Goal: Feedback & Contribution: Leave review/rating

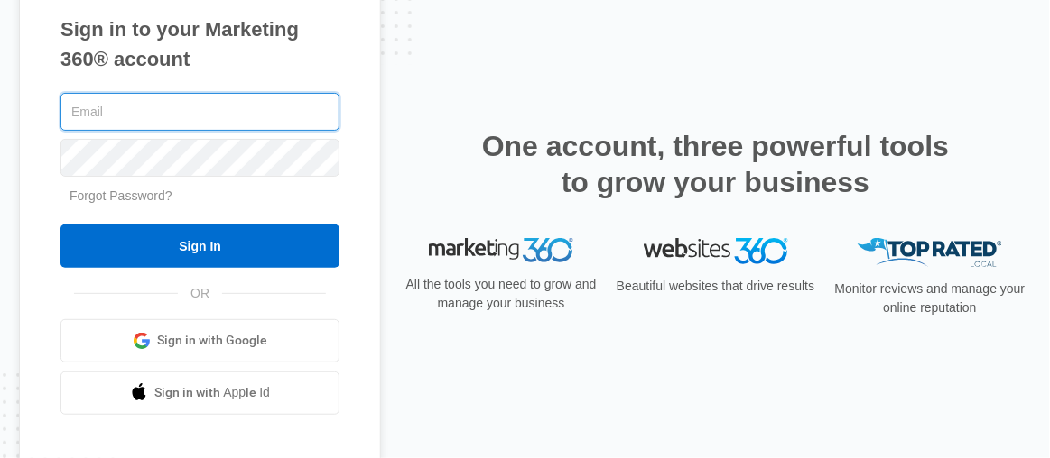
type input "[EMAIL_ADDRESS][DOMAIN_NAME]"
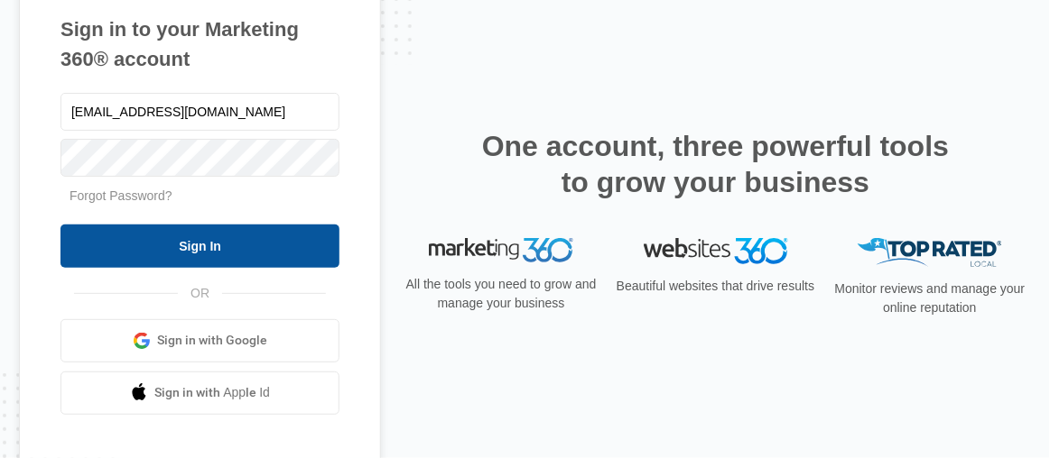
click at [226, 244] on input "Sign In" at bounding box center [199, 246] width 279 height 43
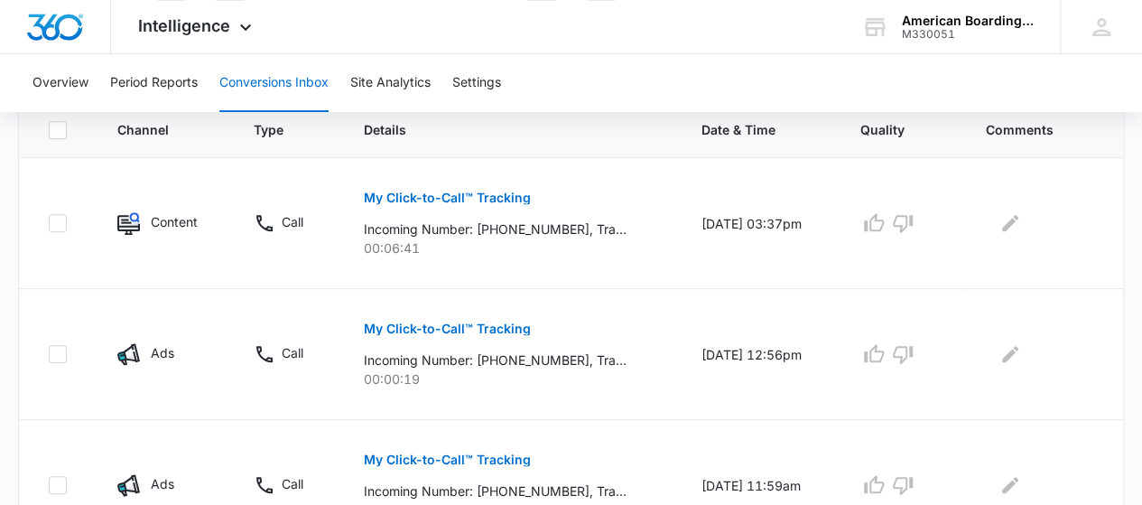
scroll to position [412, 0]
click at [441, 199] on p "My Click-to-Call™ Tracking" at bounding box center [447, 196] width 167 height 13
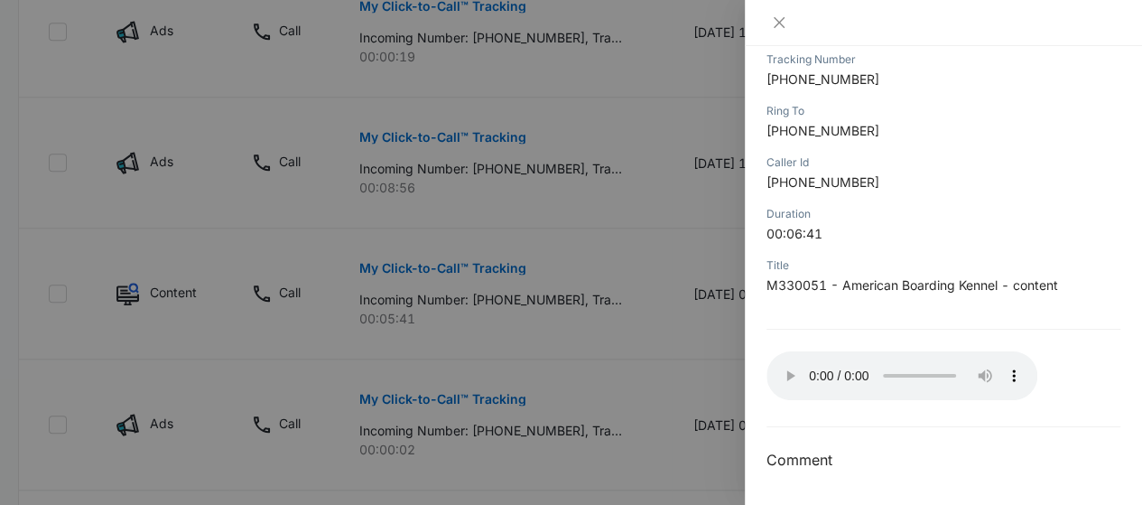
scroll to position [735, 0]
click at [775, 24] on icon "close" at bounding box center [778, 22] width 11 height 11
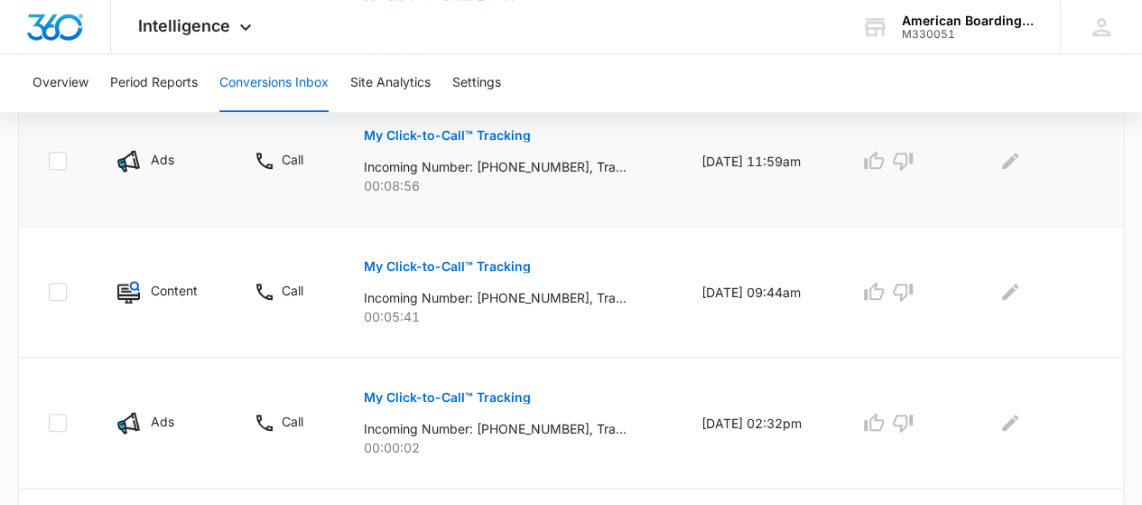
click at [462, 130] on p "My Click-to-Call™ Tracking" at bounding box center [447, 135] width 167 height 13
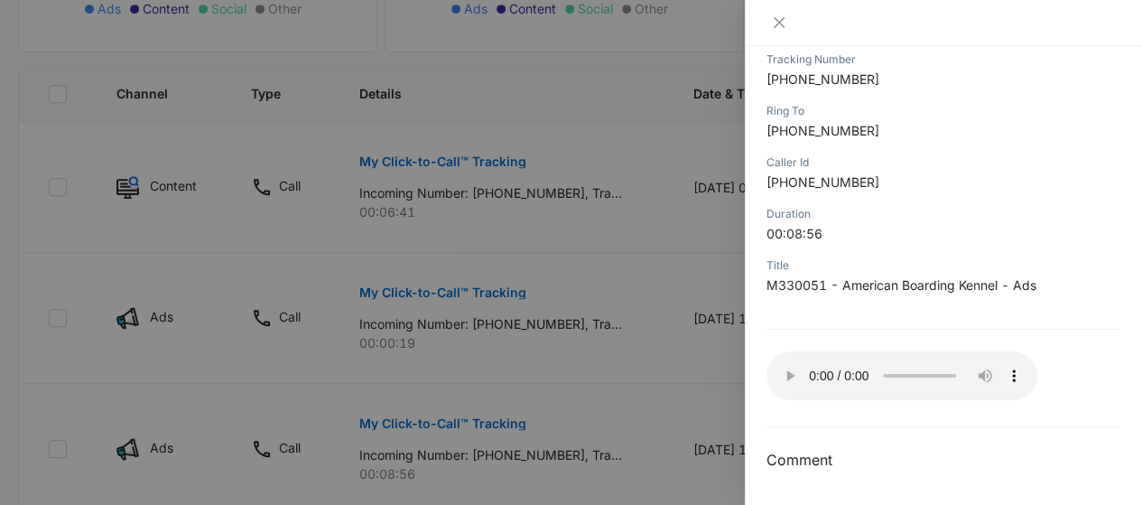
scroll to position [446, 0]
click at [660, 307] on div at bounding box center [571, 252] width 1142 height 505
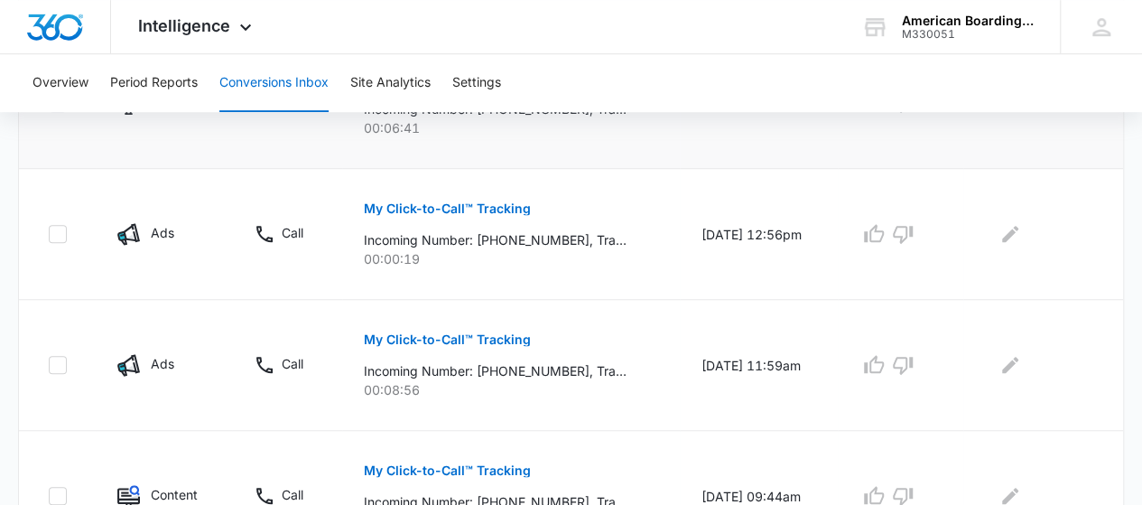
scroll to position [557, 0]
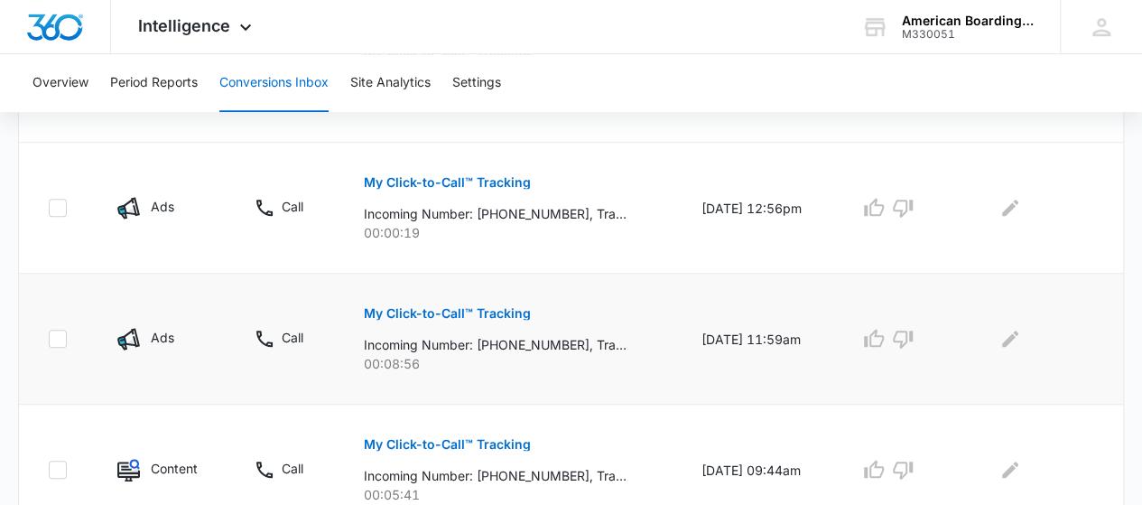
click at [417, 309] on p "My Click-to-Call™ Tracking" at bounding box center [447, 313] width 167 height 13
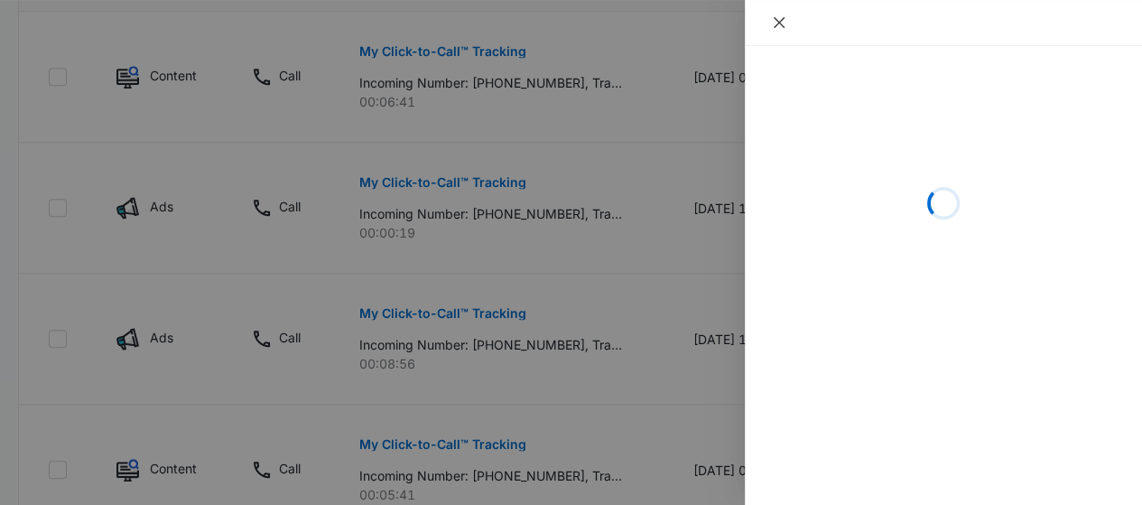
click at [774, 24] on icon "close" at bounding box center [779, 22] width 14 height 14
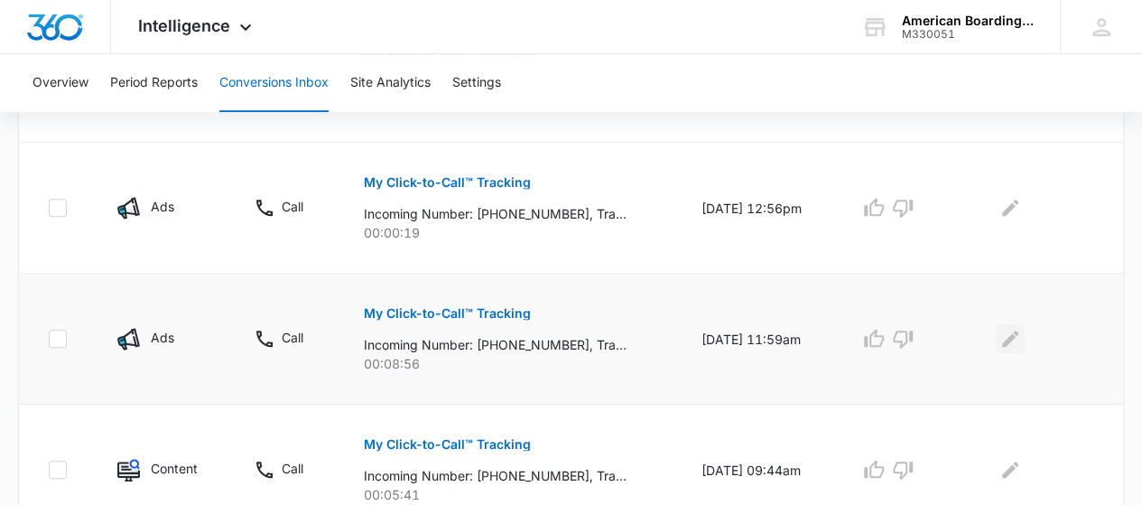
click at [1020, 339] on icon "Edit Comments" at bounding box center [1010, 339] width 22 height 22
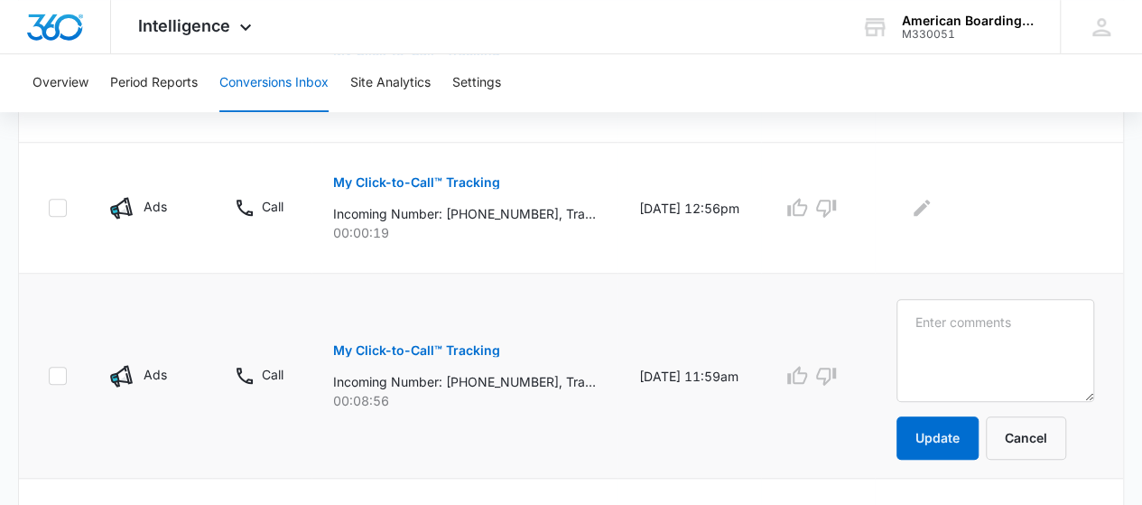
click at [466, 353] on p "My Click-to-Call™ Tracking" at bounding box center [416, 350] width 167 height 13
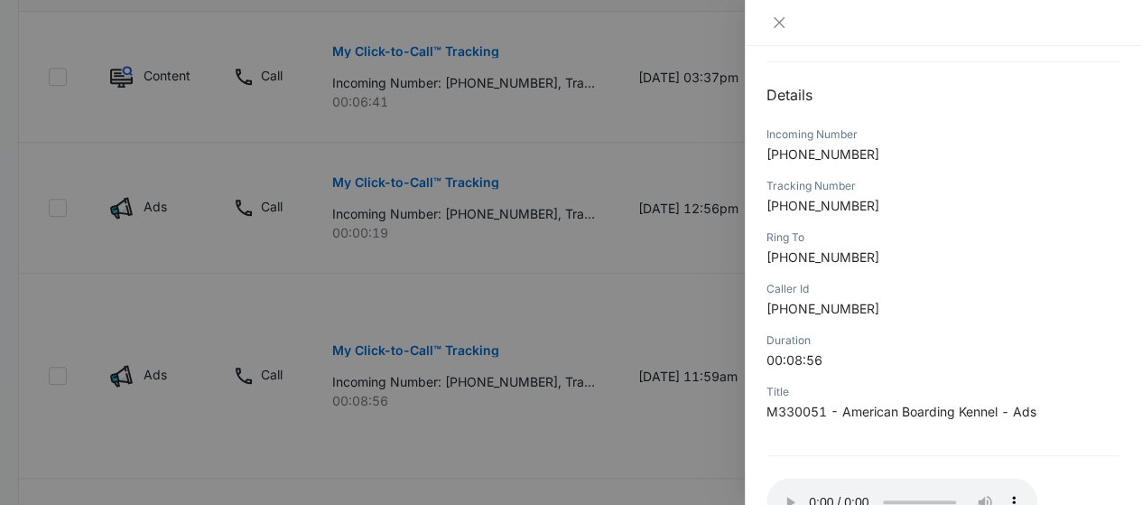
scroll to position [296, 0]
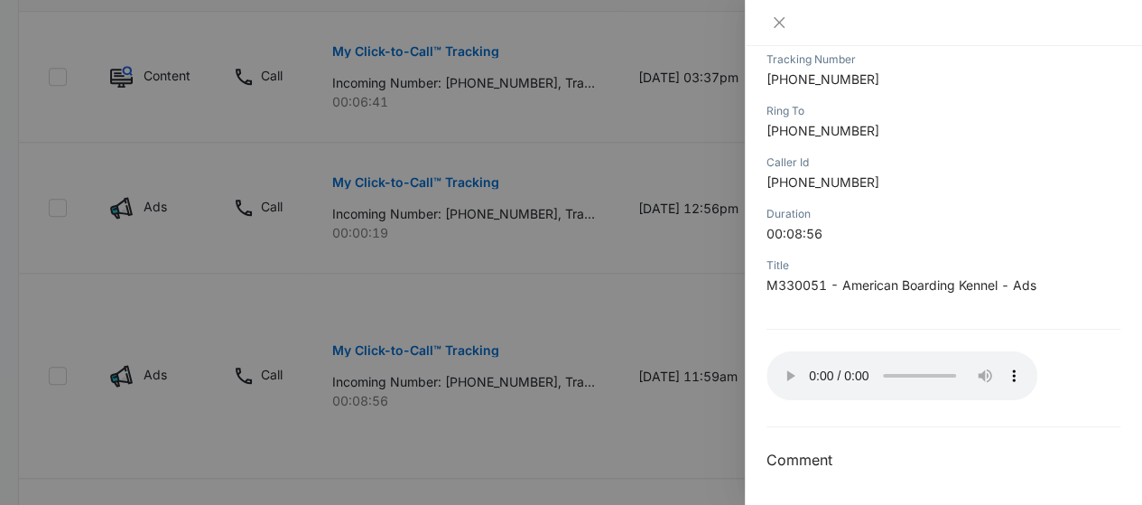
drag, startPoint x: 1132, startPoint y: 259, endPoint x: 531, endPoint y: 328, distance: 605.0
click at [531, 328] on div at bounding box center [571, 252] width 1142 height 505
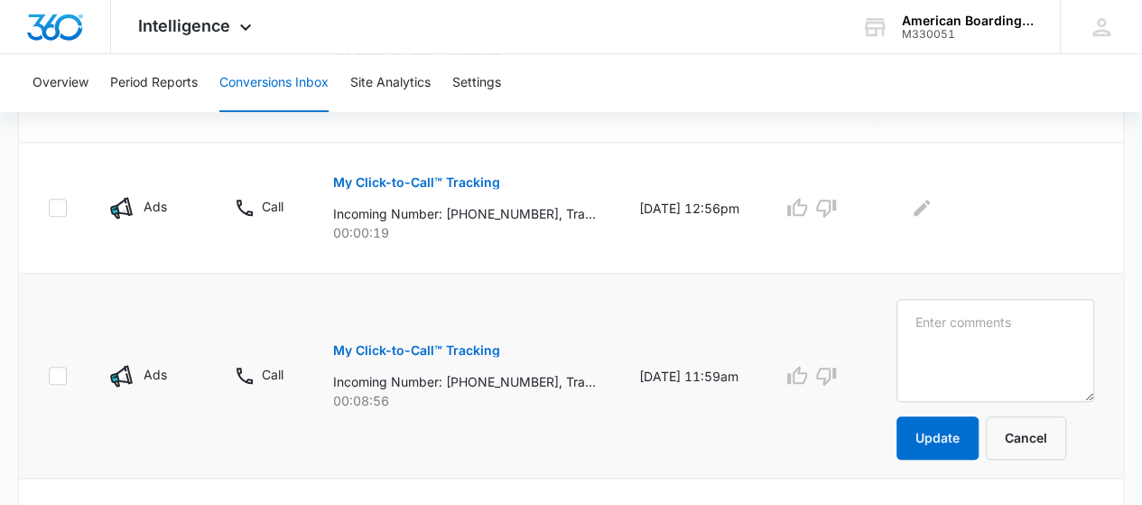
click at [413, 349] on p "My Click-to-Call™ Tracking" at bounding box center [416, 350] width 167 height 13
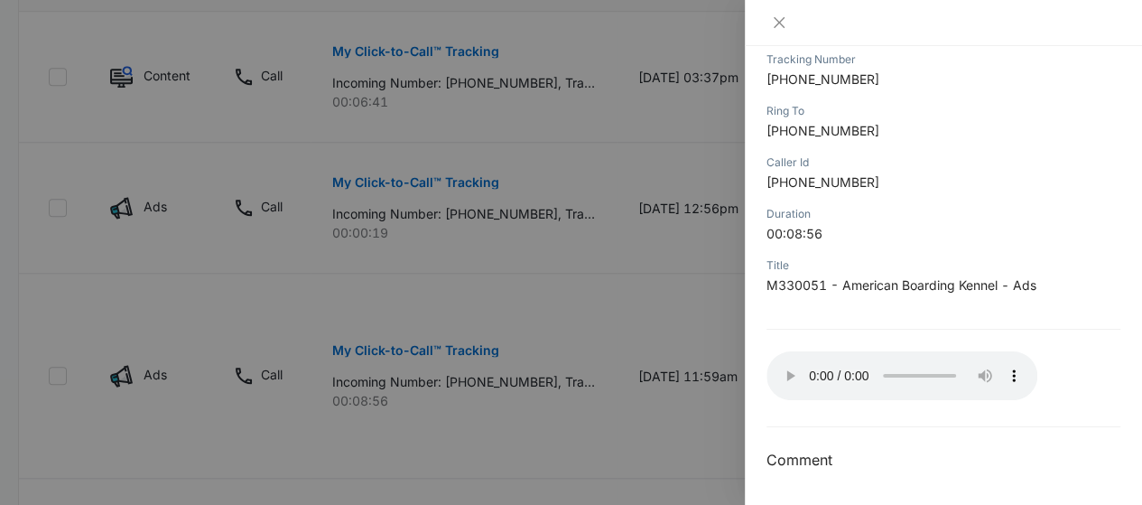
click at [388, 181] on div at bounding box center [571, 252] width 1142 height 505
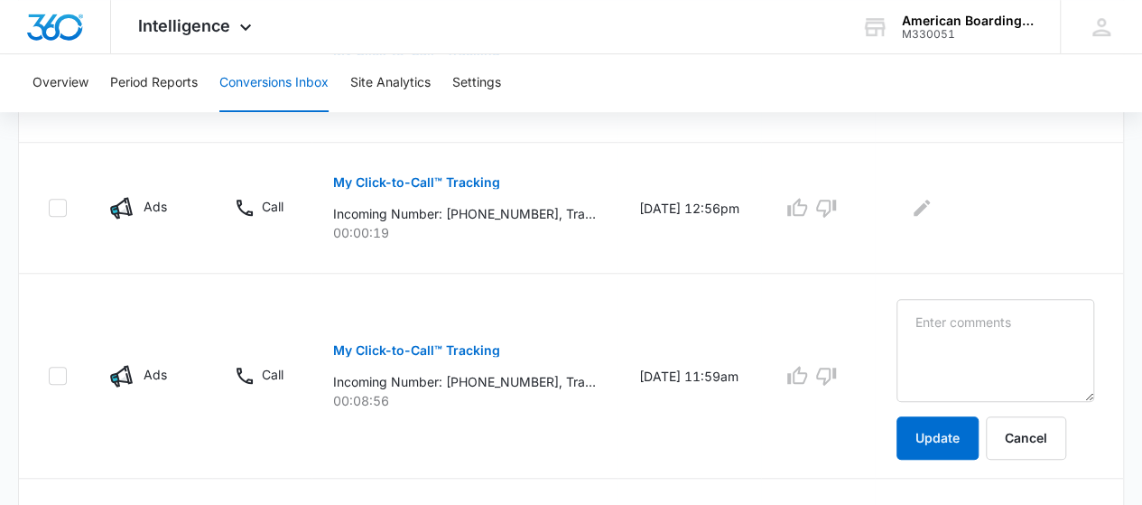
click at [388, 181] on p "My Click-to-Call™ Tracking" at bounding box center [416, 182] width 167 height 13
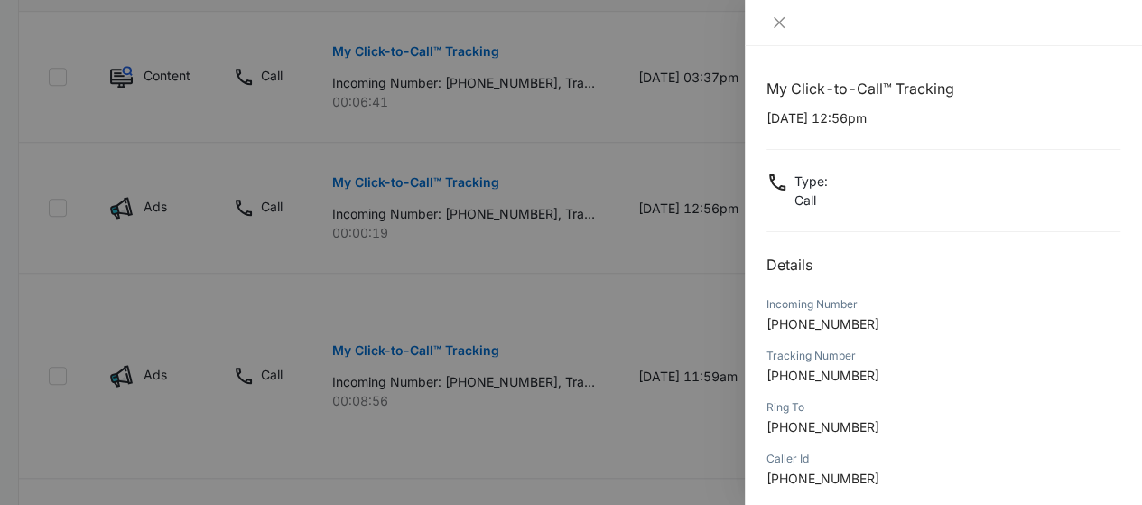
click at [389, 179] on div at bounding box center [571, 252] width 1142 height 505
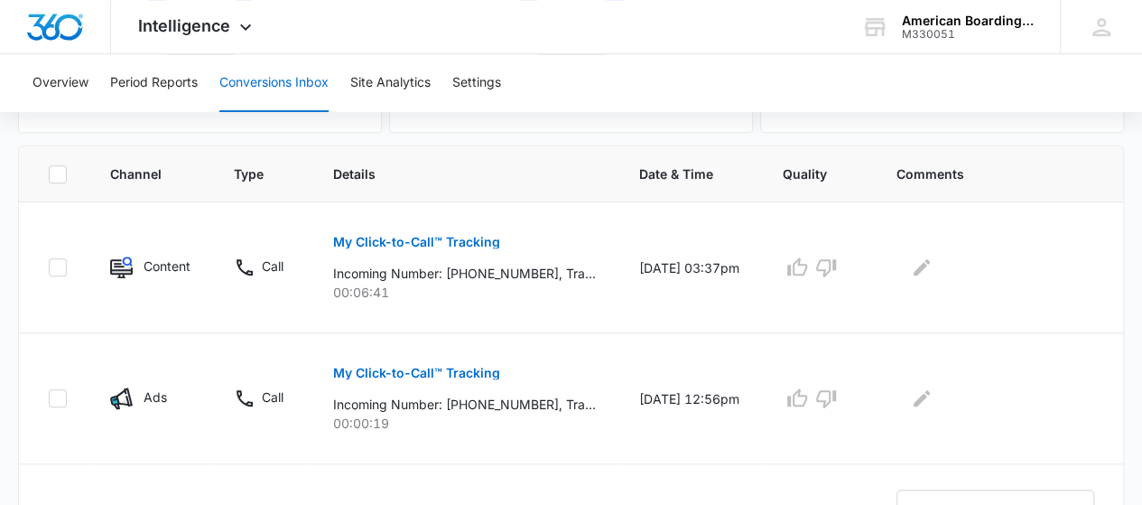
scroll to position [484, 0]
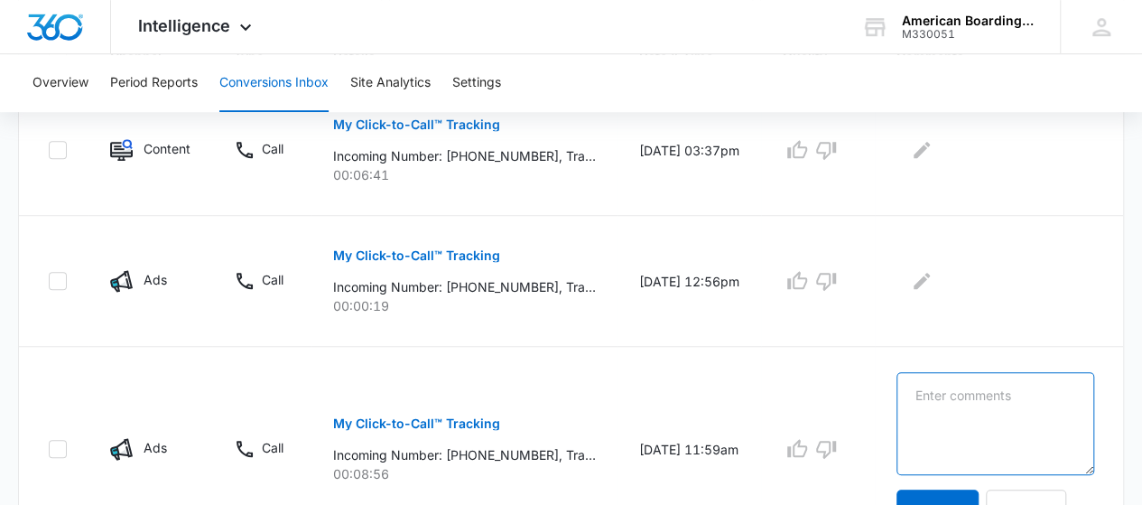
click at [1040, 372] on textarea at bounding box center [995, 423] width 198 height 103
click at [374, 250] on p "My Click-to-Call™ Tracking" at bounding box center [416, 255] width 167 height 13
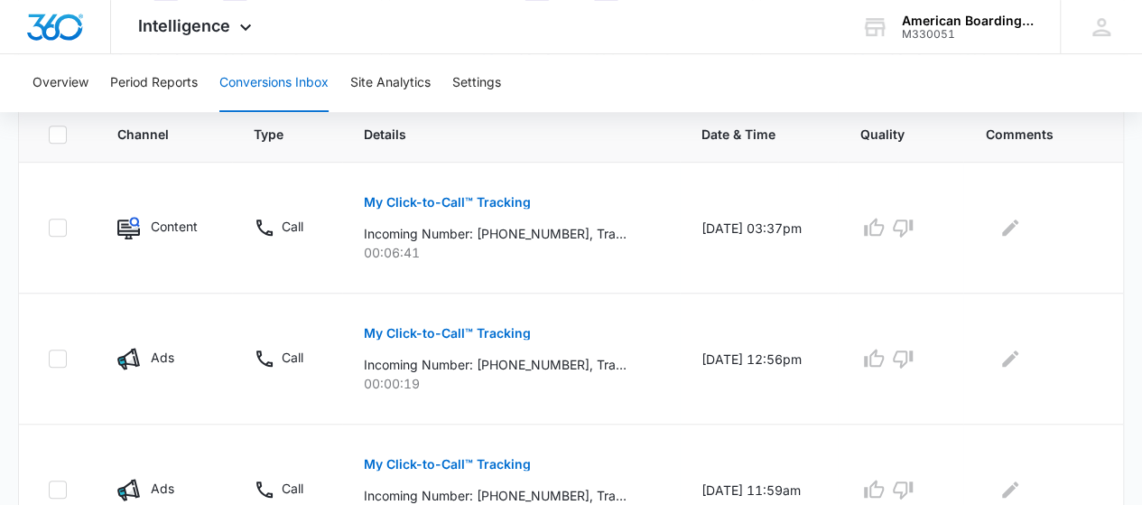
scroll to position [410, 0]
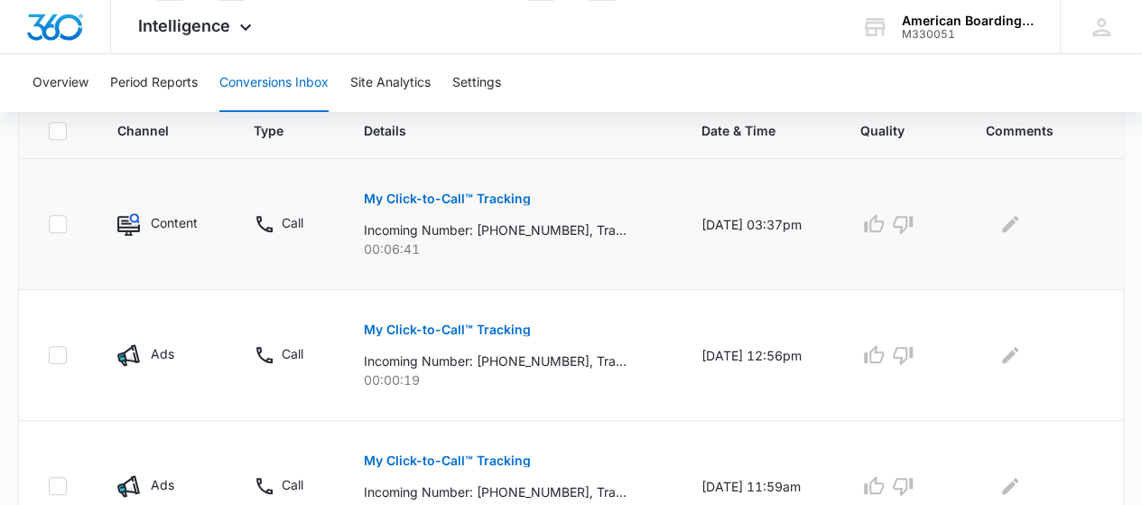
click at [399, 200] on p "My Click-to-Call™ Tracking" at bounding box center [447, 198] width 167 height 13
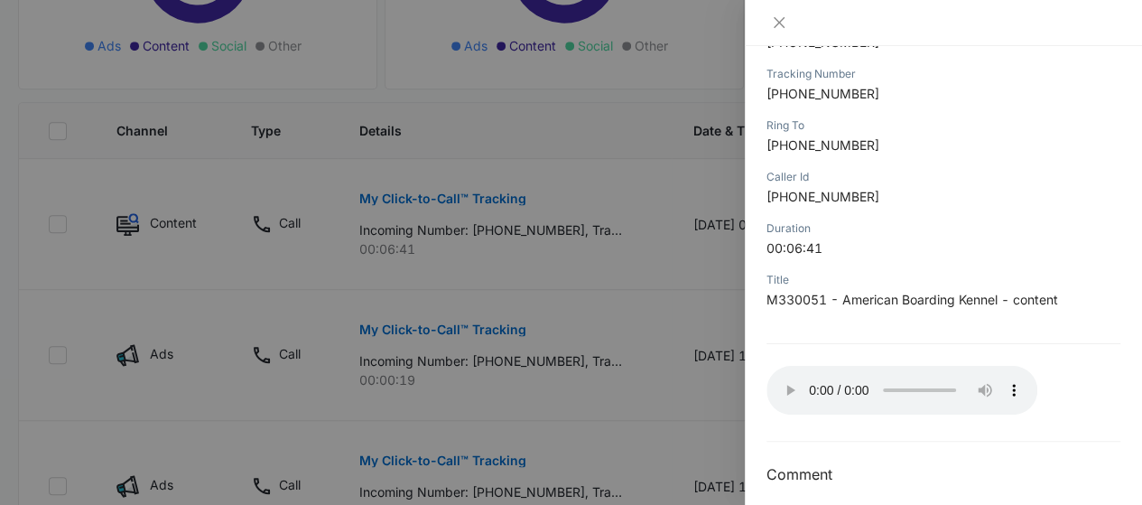
scroll to position [294, 0]
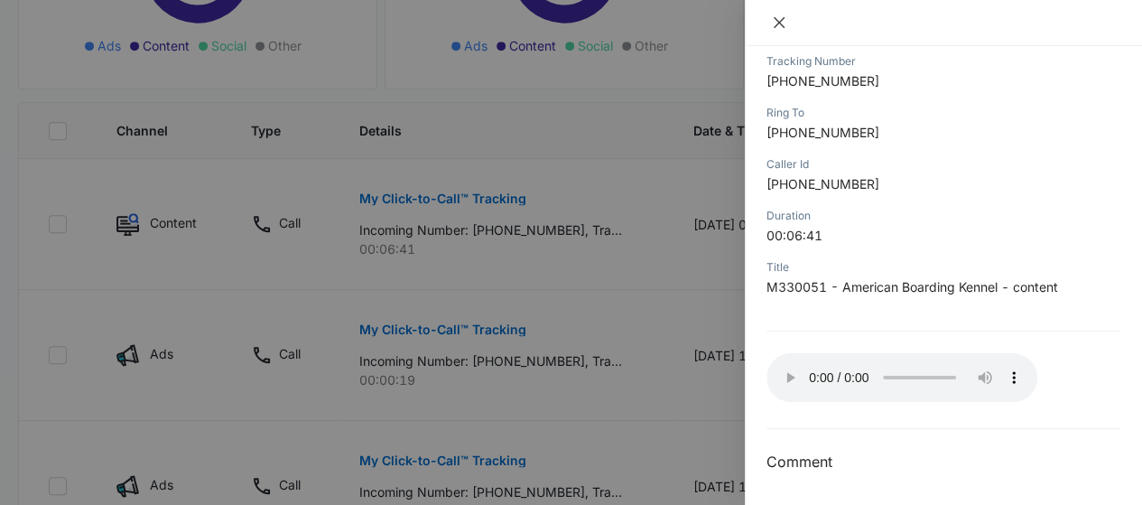
click at [778, 22] on icon "close" at bounding box center [778, 22] width 11 height 11
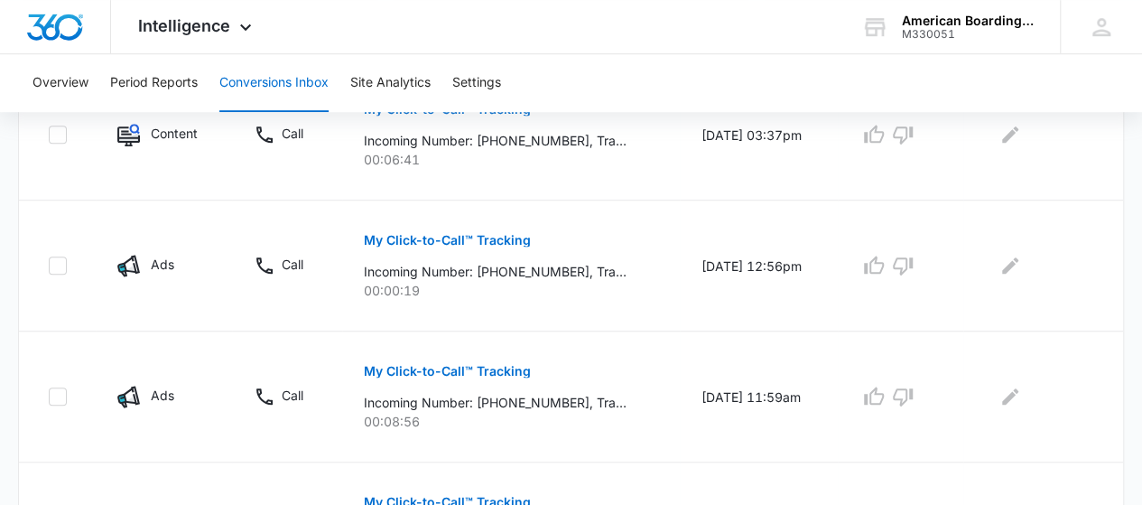
scroll to position [500, 0]
click at [454, 381] on button "My Click-to-Call™ Tracking" at bounding box center [447, 369] width 167 height 43
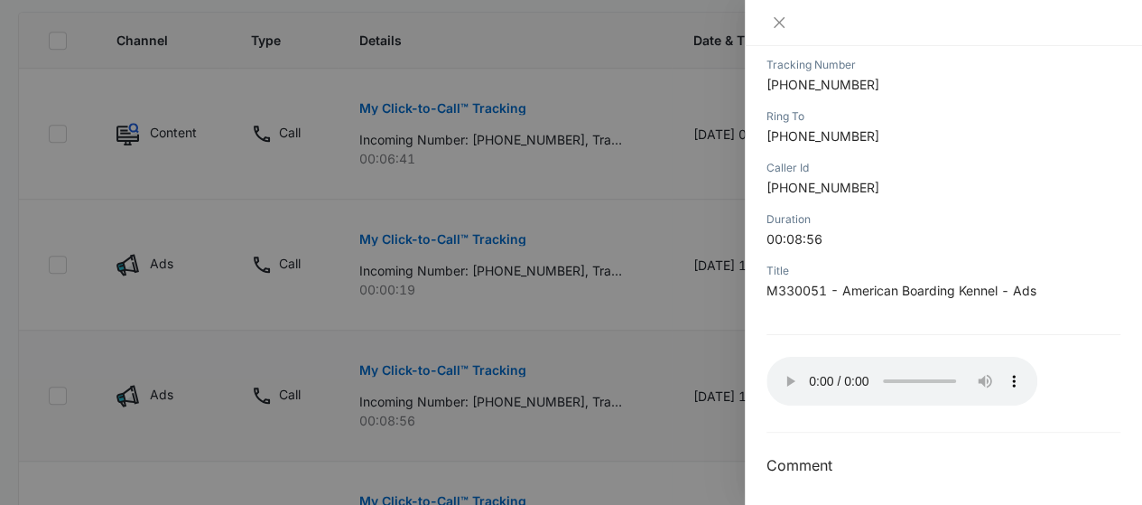
scroll to position [296, 0]
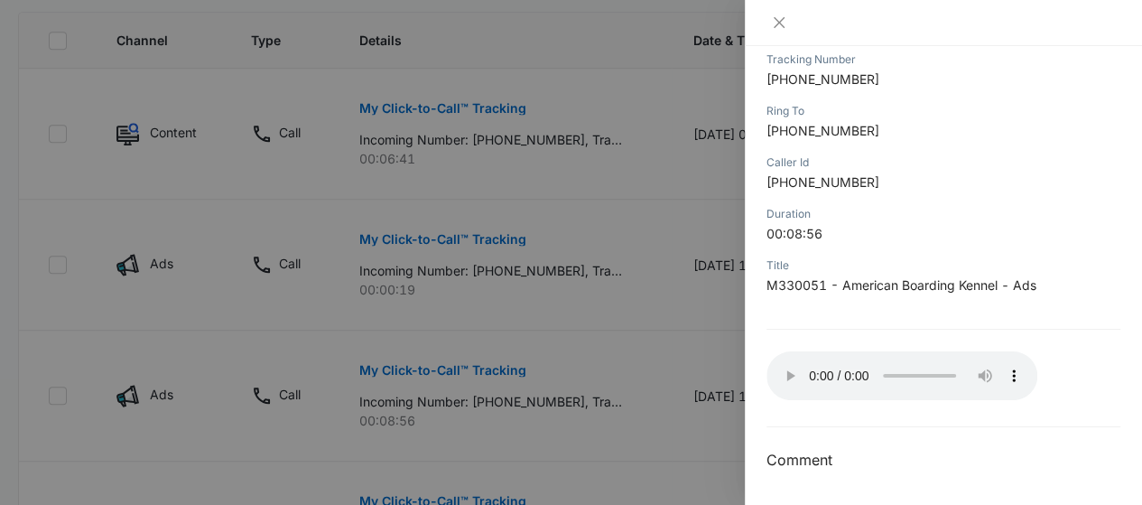
click at [433, 378] on div at bounding box center [571, 252] width 1142 height 505
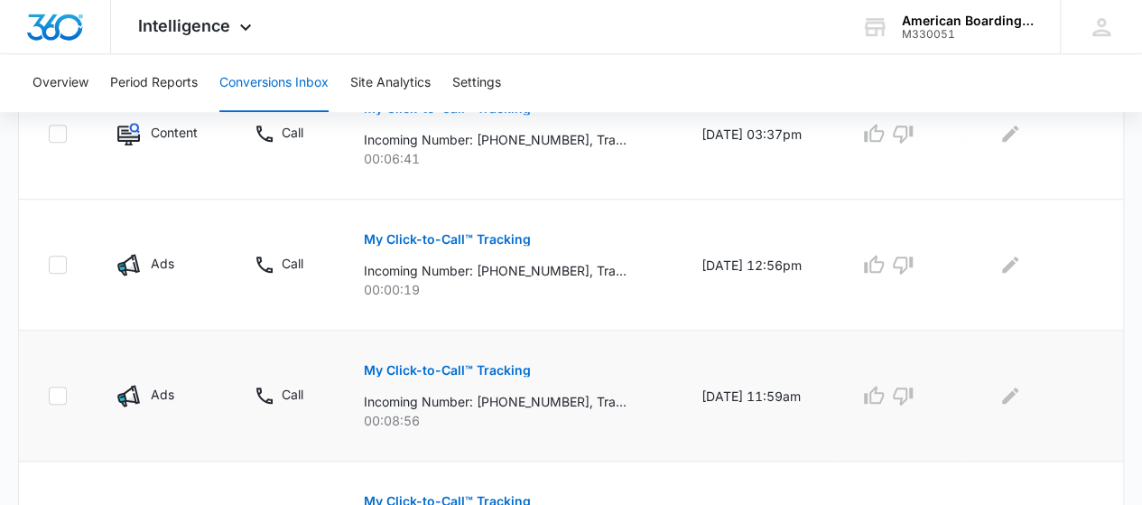
click at [455, 375] on button "My Click-to-Call™ Tracking" at bounding box center [447, 369] width 167 height 43
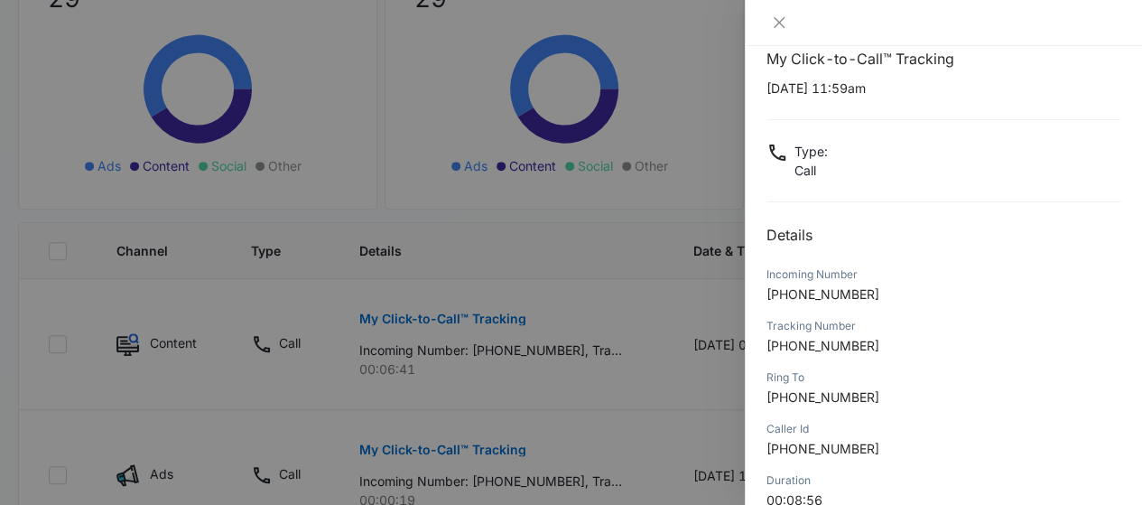
scroll to position [0, 0]
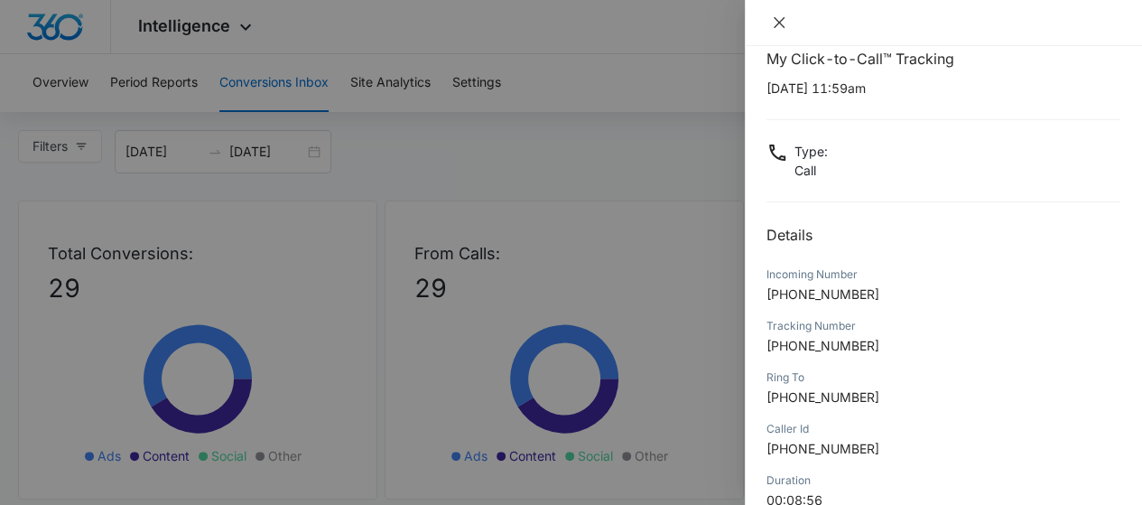
click at [783, 23] on icon "close" at bounding box center [779, 22] width 14 height 14
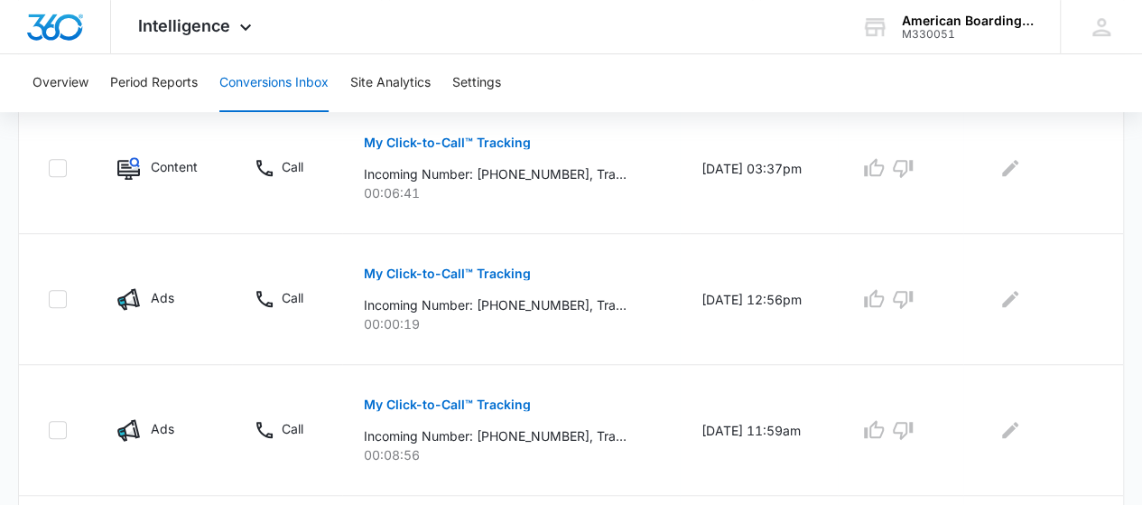
scroll to position [465, 0]
click at [1021, 170] on icon "Edit Comments" at bounding box center [1010, 169] width 22 height 22
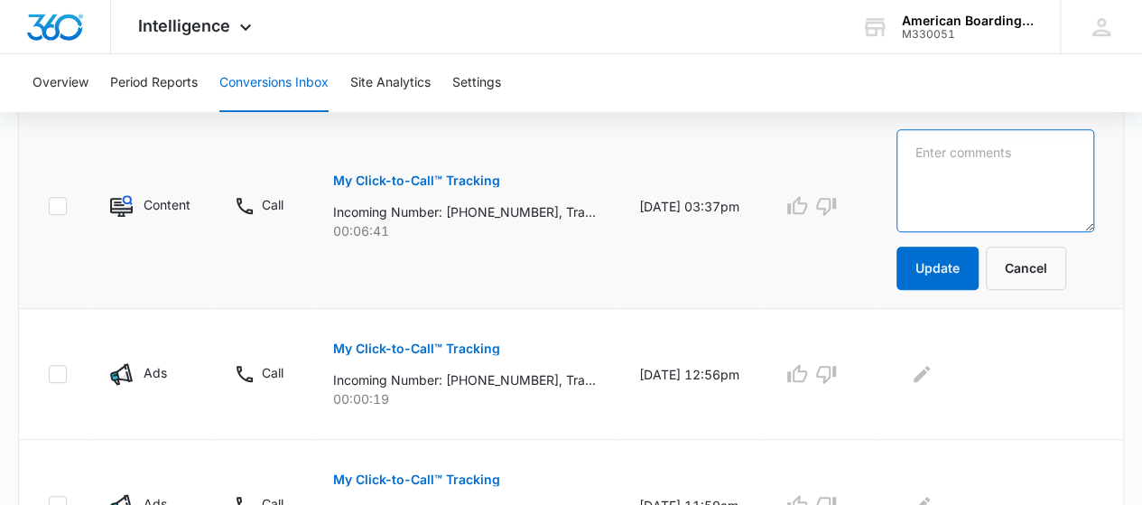
click at [1000, 167] on textarea at bounding box center [995, 180] width 198 height 103
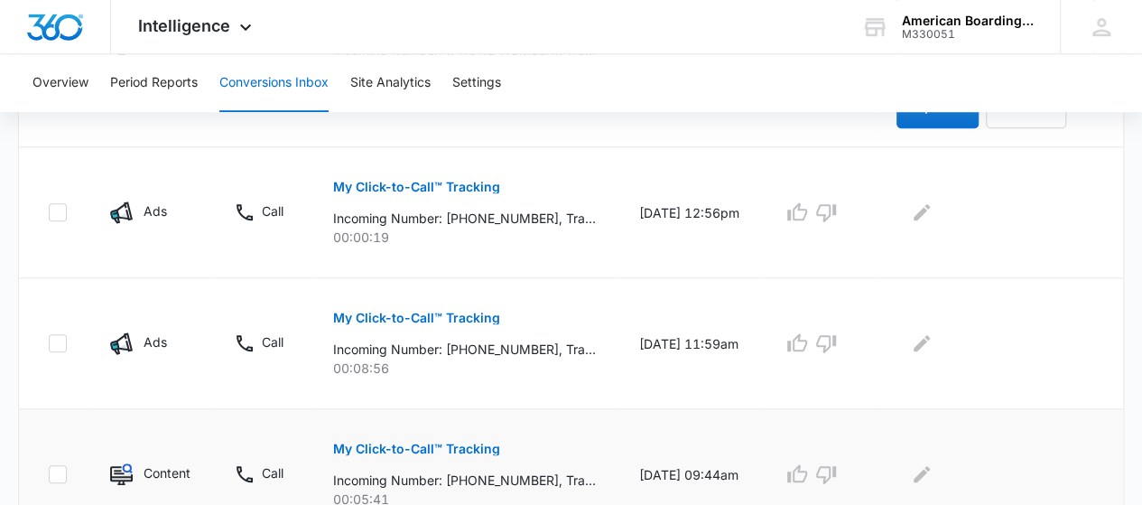
scroll to position [666, 0]
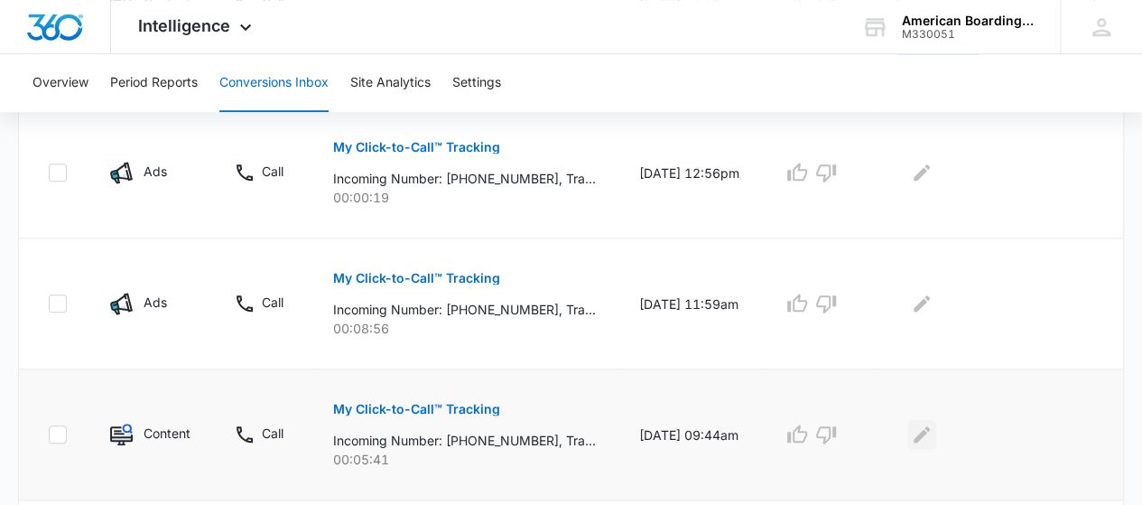
type textarea "Clara - very poor"
click at [932, 439] on icon "Edit Comments" at bounding box center [922, 434] width 22 height 22
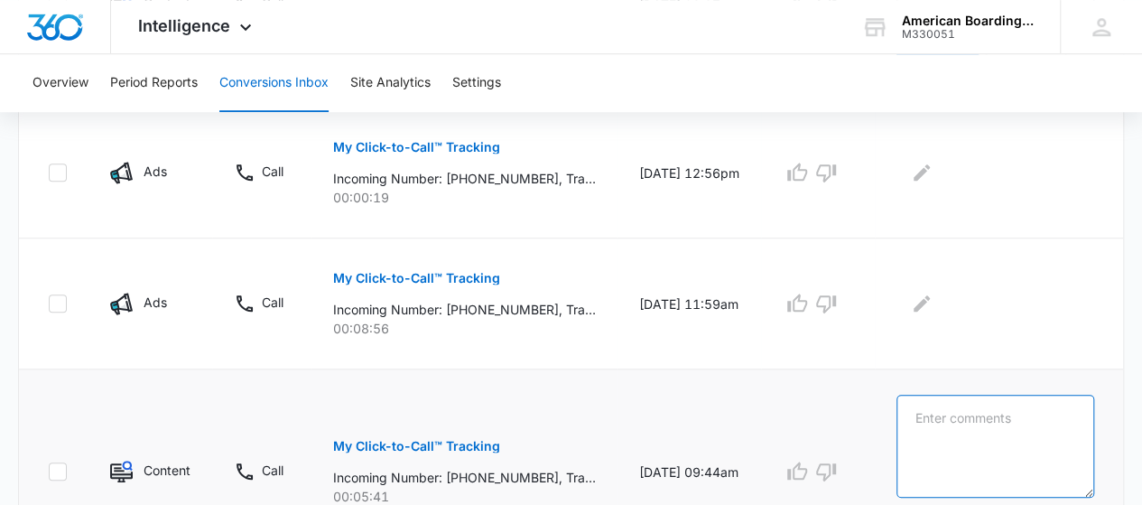
click at [976, 427] on textarea at bounding box center [995, 445] width 198 height 103
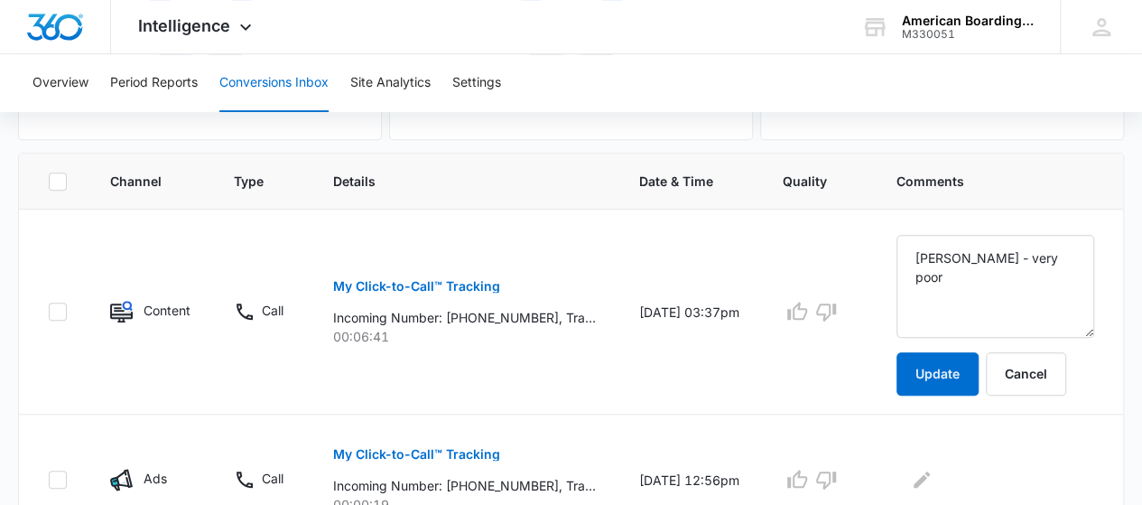
scroll to position [359, 0]
type textarea "Hannah, Never asked for names, dates or tried to make resveration, Lots of inte…"
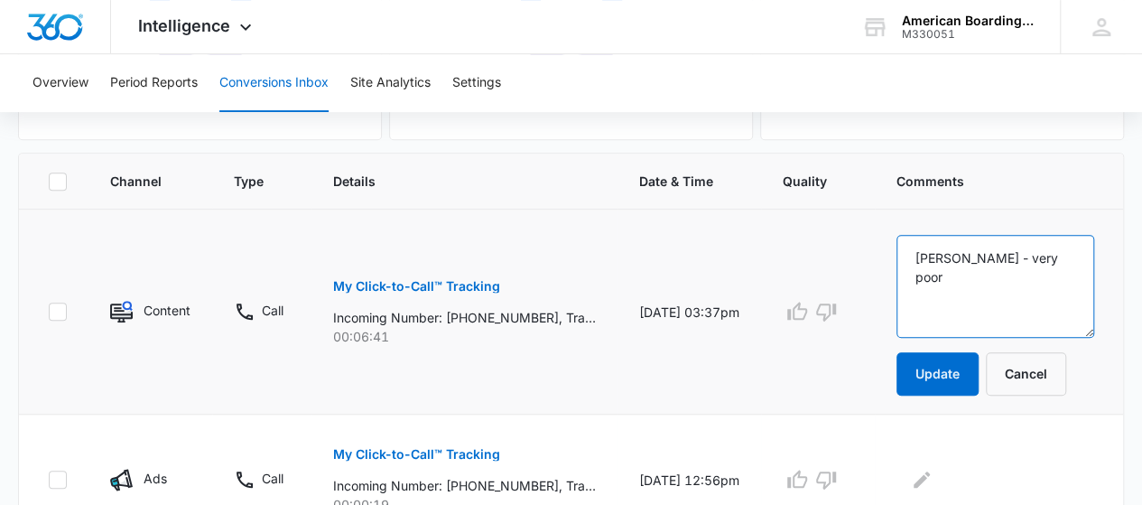
click at [1060, 264] on textarea "Clara - very poor" at bounding box center [995, 286] width 198 height 103
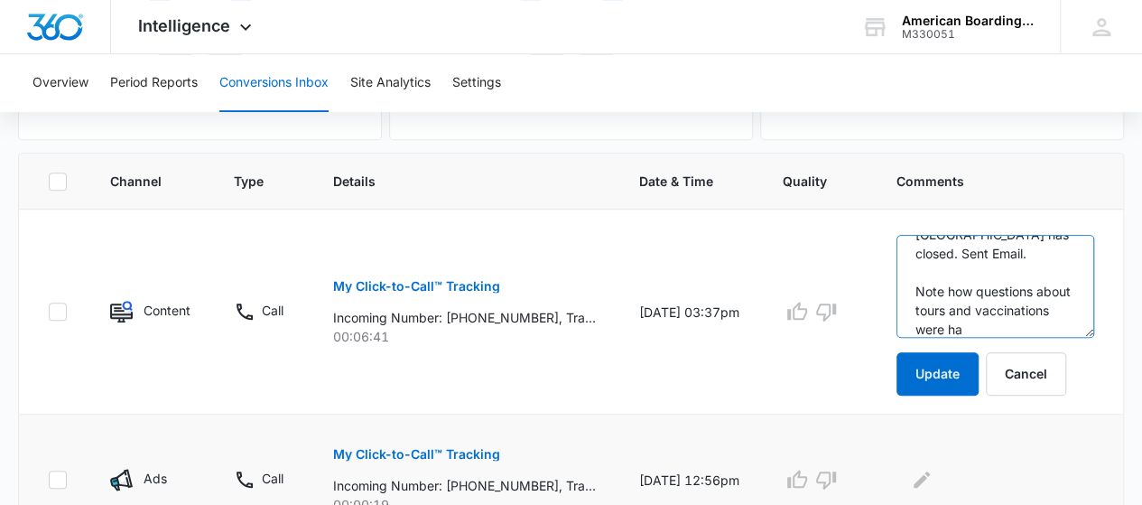
scroll to position [193, 0]
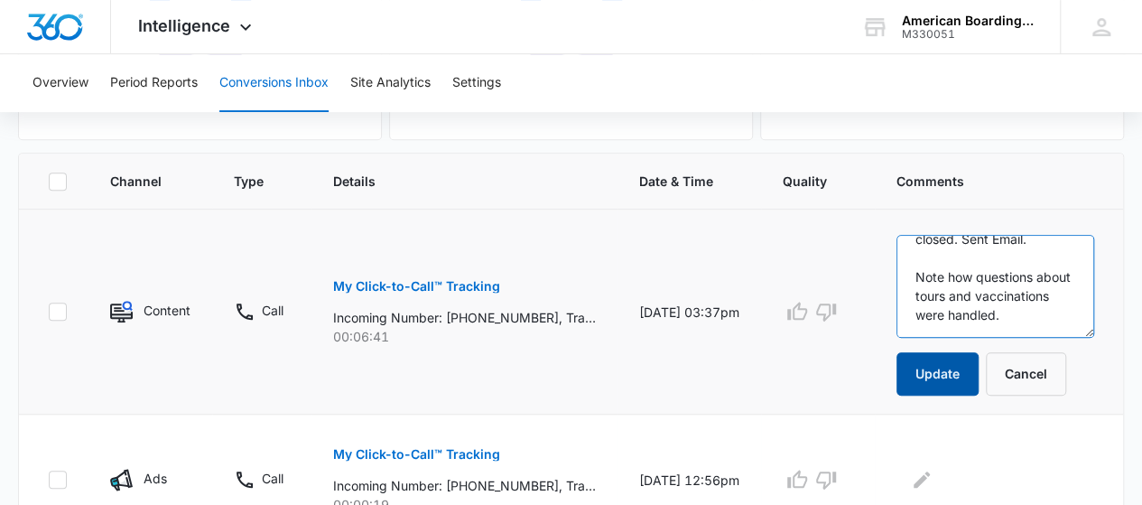
type textarea "Clara - very poor Did not ask name, did not make reservation, client was desper…"
click at [929, 373] on button "Update" at bounding box center [937, 373] width 82 height 43
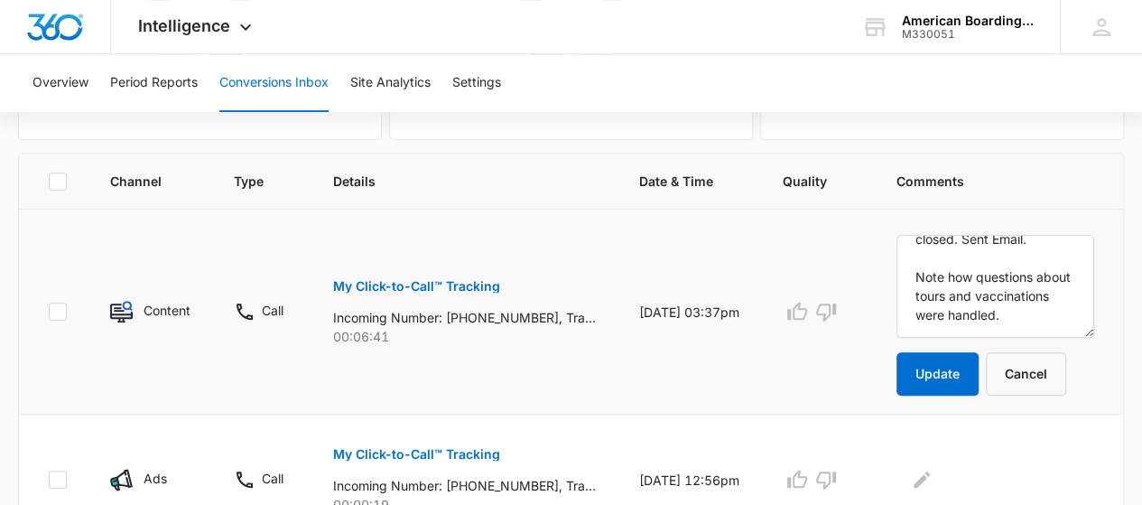
click at [421, 276] on button "My Click-to-Call™ Tracking" at bounding box center [416, 285] width 167 height 43
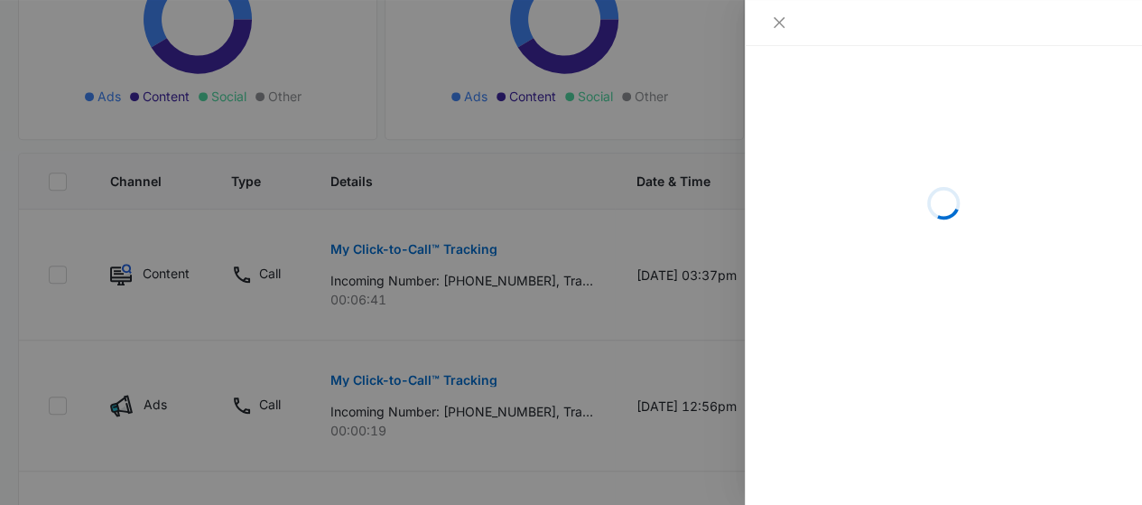
scroll to position [152, 0]
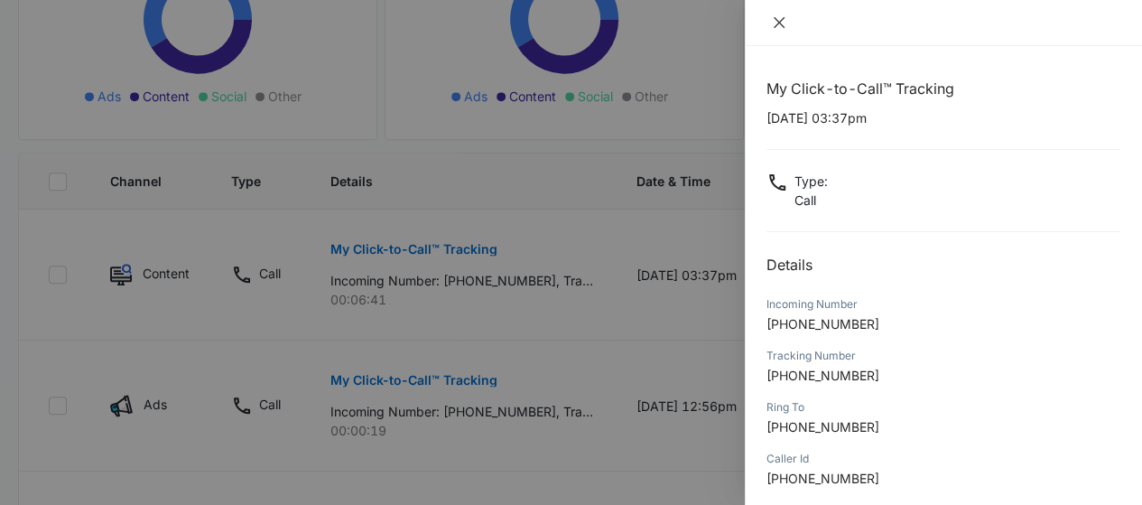
click at [774, 24] on icon "close" at bounding box center [779, 22] width 14 height 14
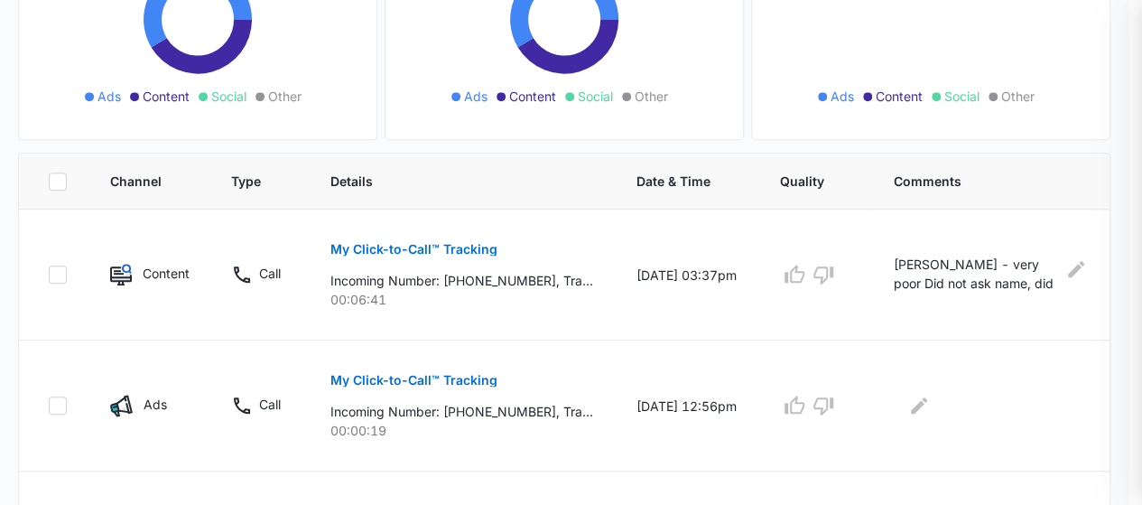
scroll to position [133, 0]
